Goal: Information Seeking & Learning: Check status

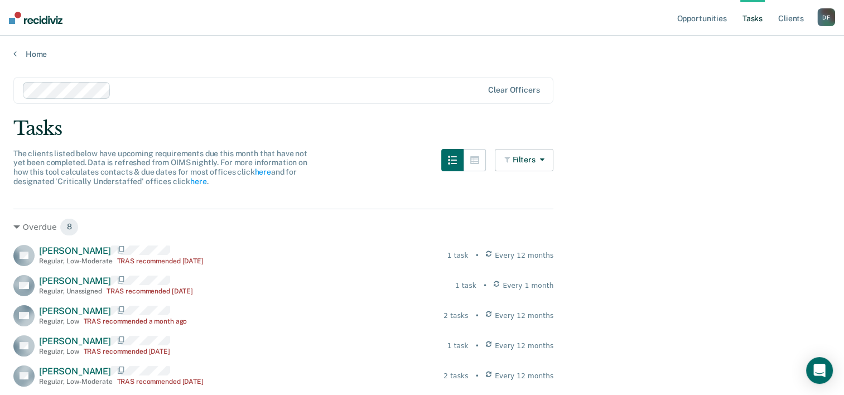
click at [759, 22] on link "Tasks" at bounding box center [753, 18] width 25 height 36
click at [25, 53] on link "Home" at bounding box center [422, 54] width 818 height 10
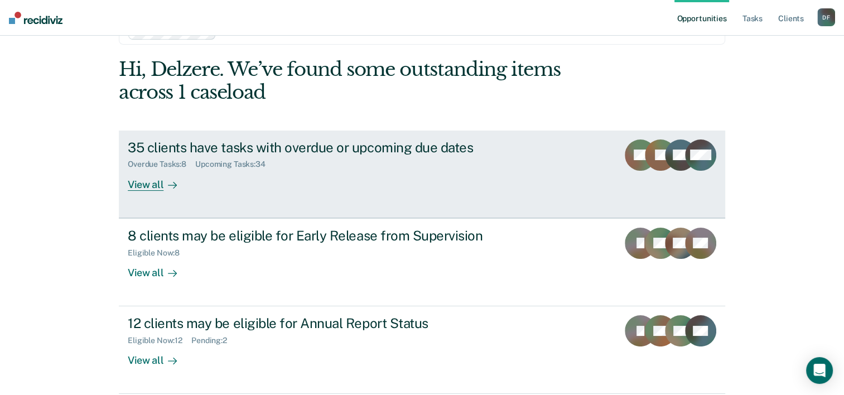
scroll to position [56, 0]
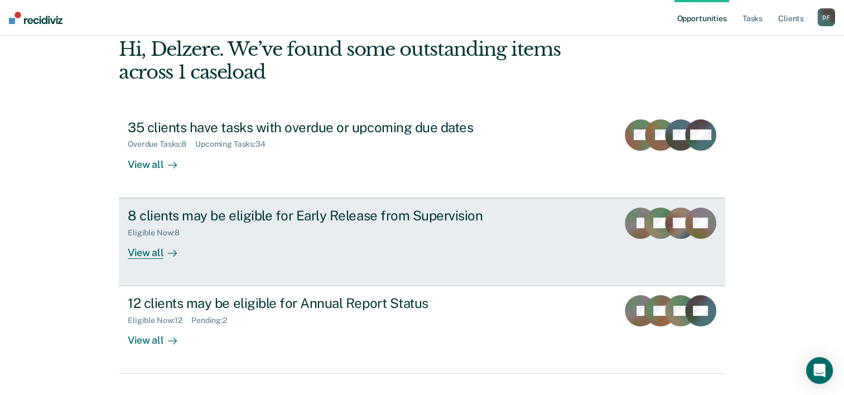
click at [164, 252] on div at bounding box center [170, 252] width 13 height 13
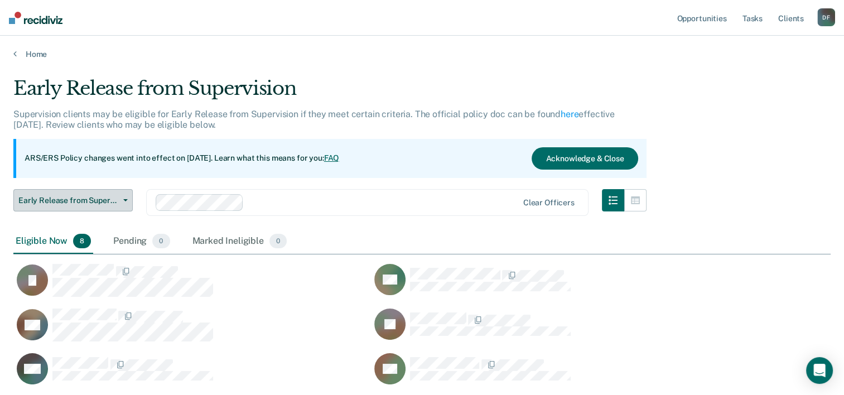
click at [99, 203] on span "Early Release from Supervision" at bounding box center [68, 200] width 100 height 9
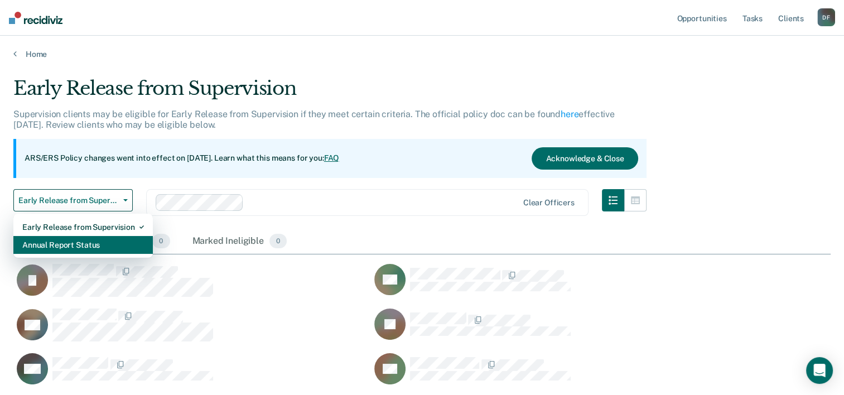
click at [90, 241] on div "Annual Report Status" at bounding box center [83, 245] width 122 height 18
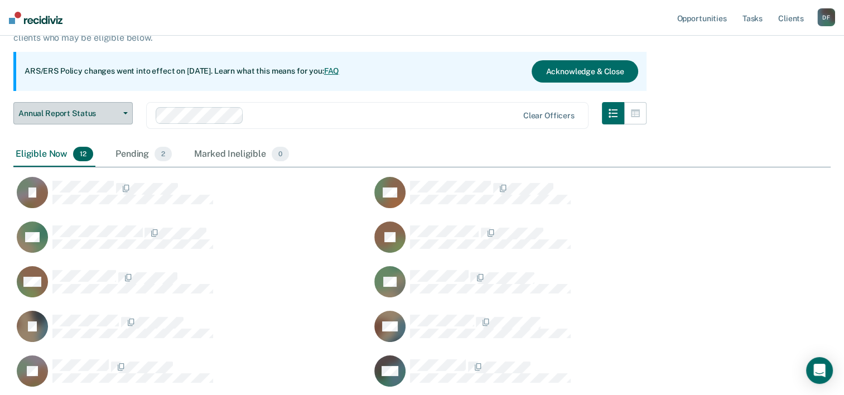
scroll to position [56, 0]
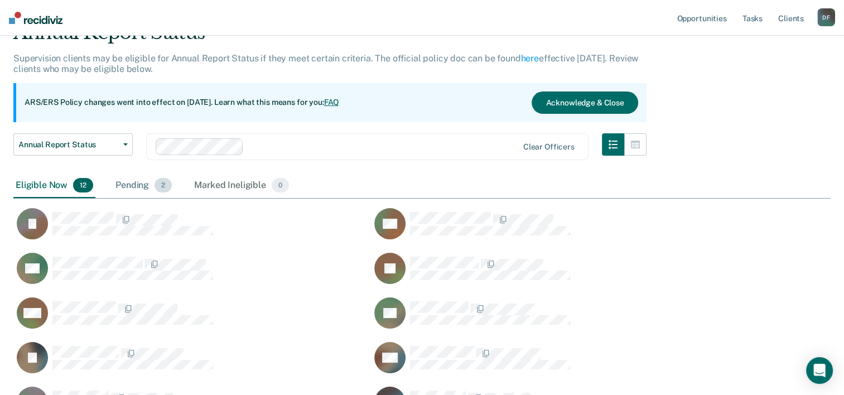
click at [131, 185] on div "Pending 2" at bounding box center [143, 186] width 61 height 25
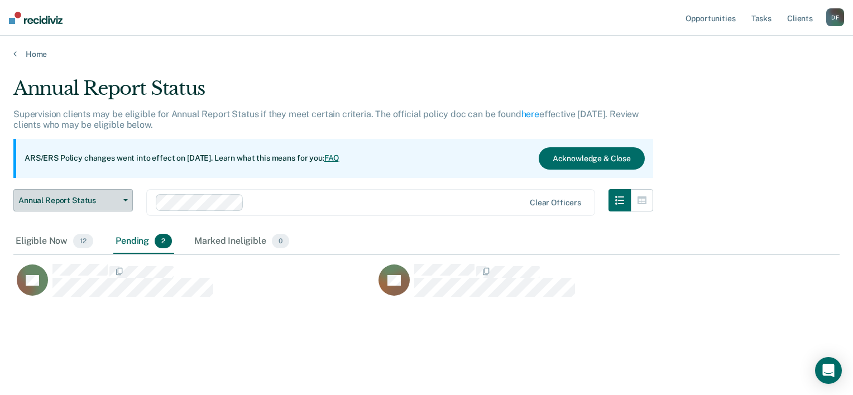
click at [47, 201] on span "Annual Report Status" at bounding box center [68, 200] width 100 height 9
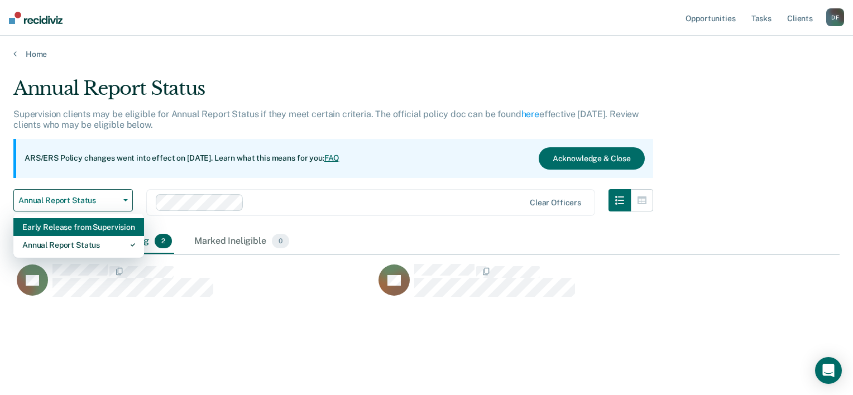
click at [66, 225] on div "Early Release from Supervision" at bounding box center [78, 227] width 113 height 18
